Goal: Find contact information: Find contact information

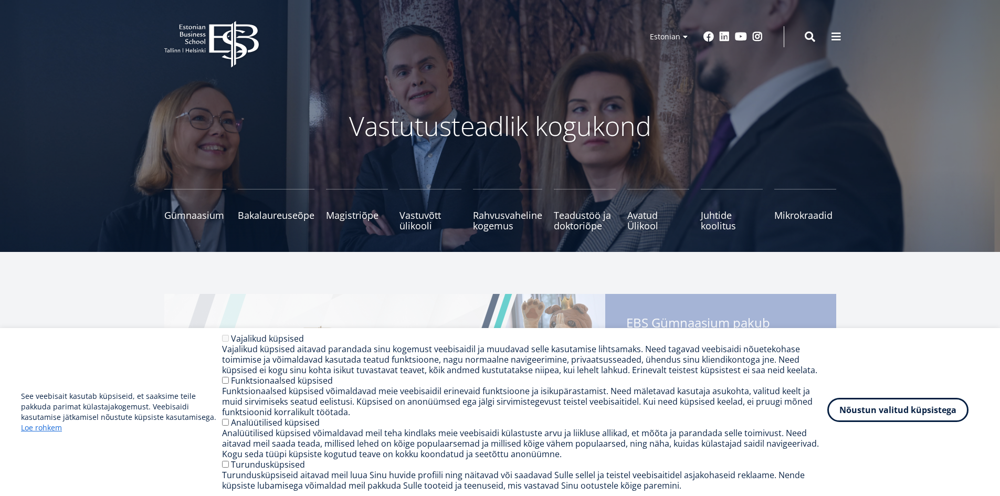
click at [926, 408] on button "Nõustun valitud küpsistega" at bounding box center [897, 410] width 141 height 24
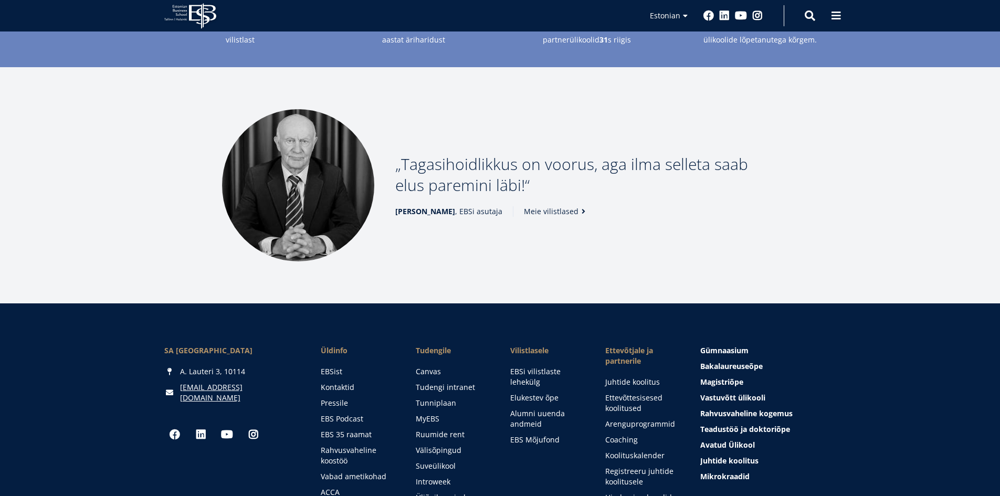
scroll to position [1260, 0]
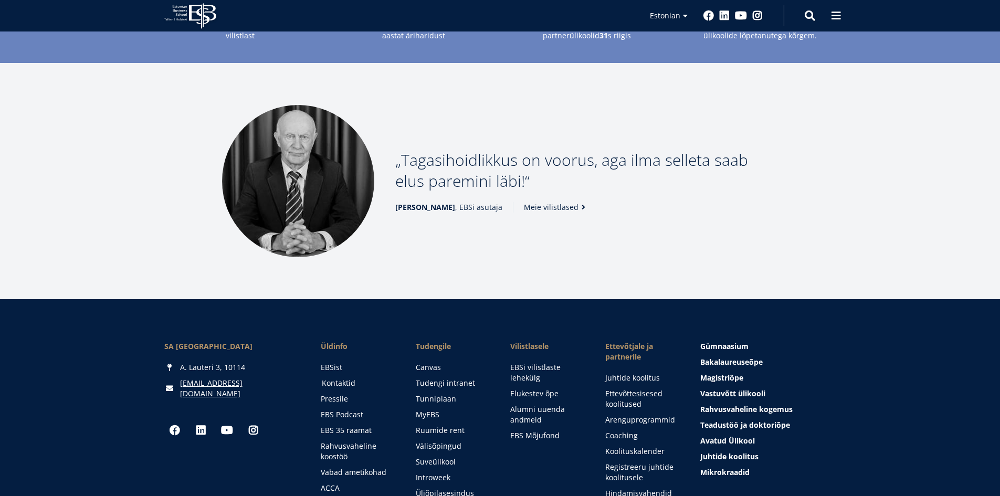
click at [339, 378] on link "Kontaktid" at bounding box center [359, 383] width 74 height 11
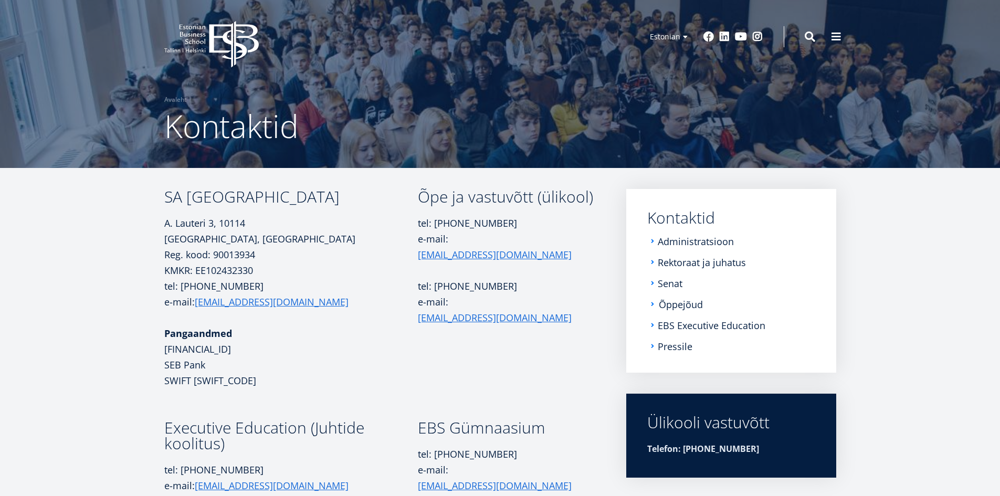
click at [674, 303] on link "Õppejõud" at bounding box center [681, 304] width 44 height 11
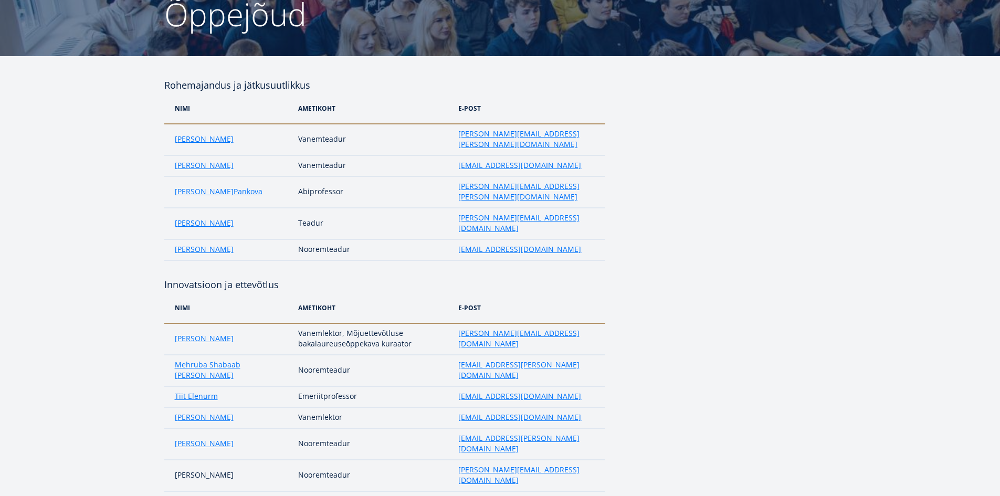
scroll to position [158, 0]
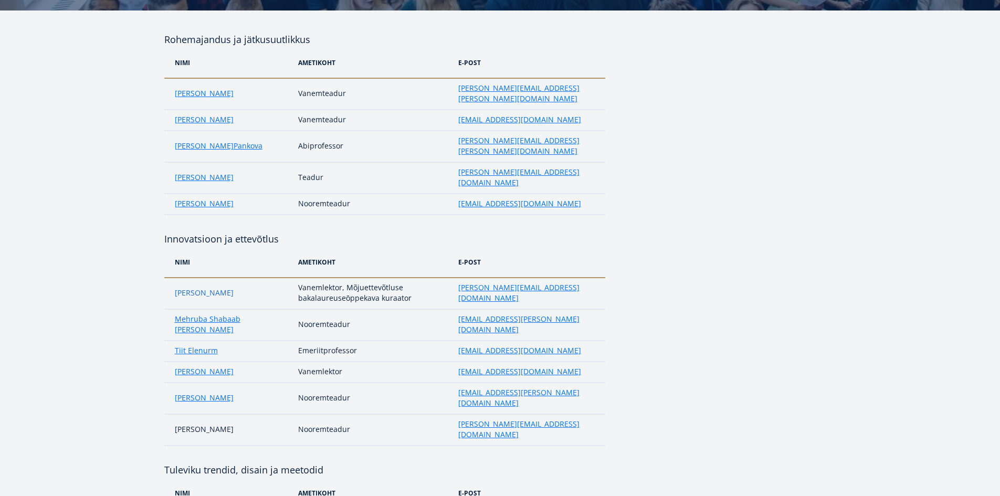
click at [195, 288] on link "Marge Täks" at bounding box center [204, 293] width 59 height 11
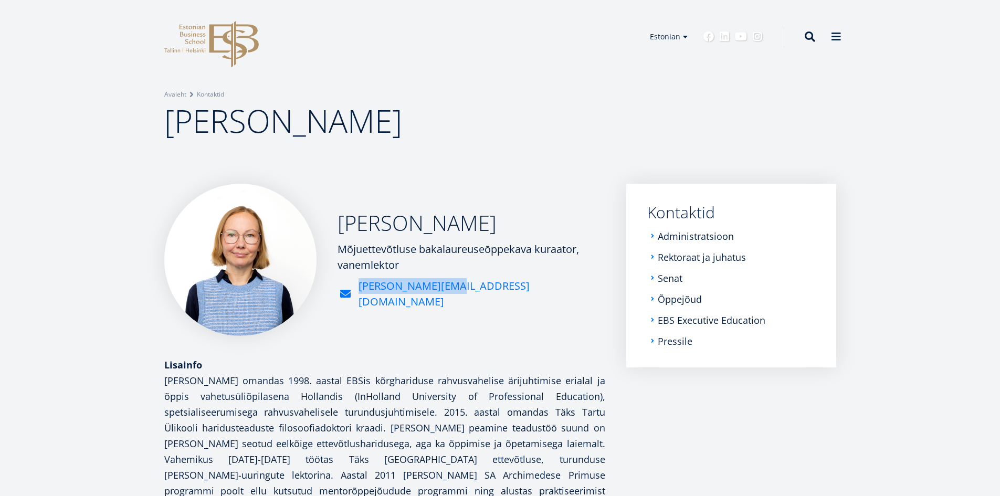
drag, startPoint x: 469, startPoint y: 296, endPoint x: 452, endPoint y: 296, distance: 17.3
click at [452, 296] on div "marge.taks@ebs.ee" at bounding box center [472, 294] width 268 height 32
copy link "marge.taks@ebs.ee"
